Goal: Check status: Check status

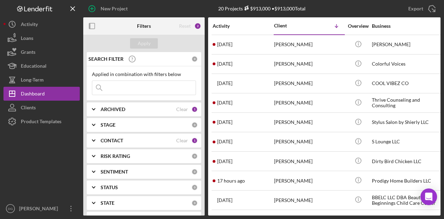
click at [217, 128] on div "[DATE] [PERSON_NAME]" at bounding box center [243, 122] width 61 height 18
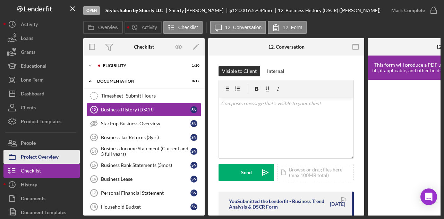
click at [55, 156] on div "Project Overview" at bounding box center [40, 158] width 38 height 16
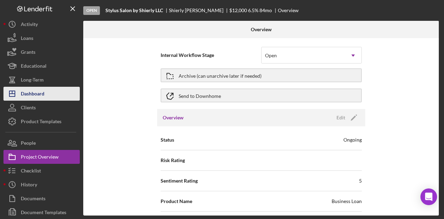
click at [50, 98] on button "Icon/Dashboard Dashboard" at bounding box center [41, 94] width 76 height 14
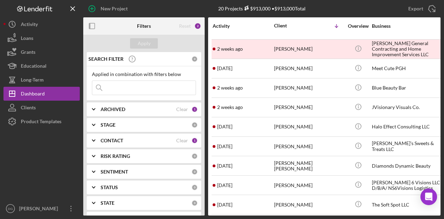
scroll to position [212, 0]
